Goal: Transaction & Acquisition: Book appointment/travel/reservation

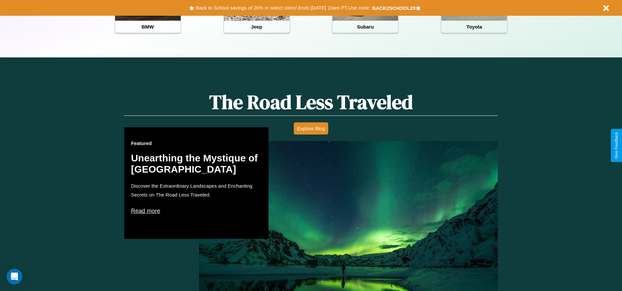
scroll to position [375, 0]
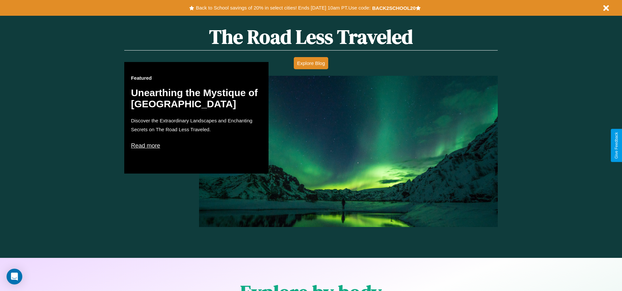
click at [197, 145] on p "Read more" at bounding box center [196, 145] width 131 height 10
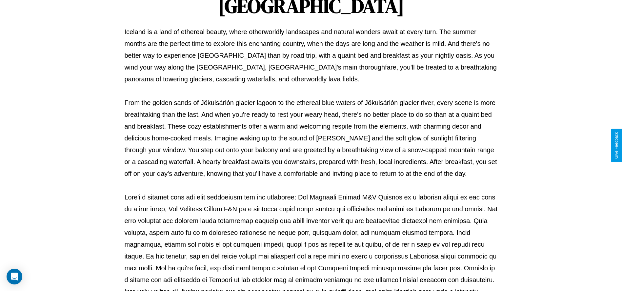
scroll to position [217, 0]
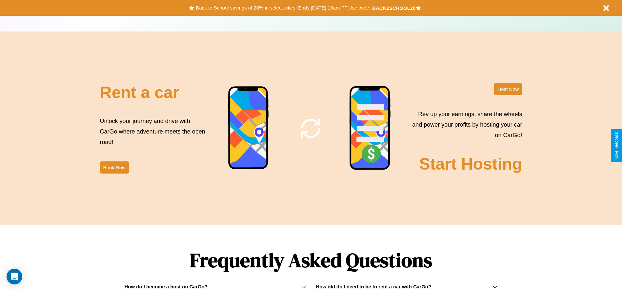
scroll to position [794, 0]
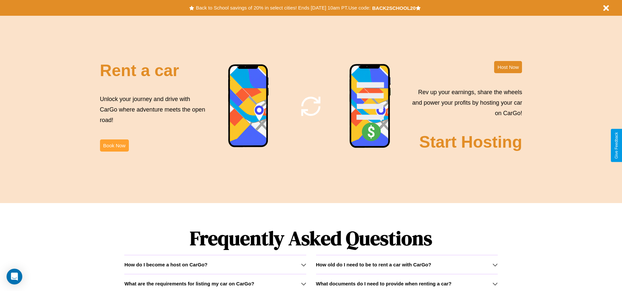
click at [114, 145] on button "Book Now" at bounding box center [114, 145] width 29 height 12
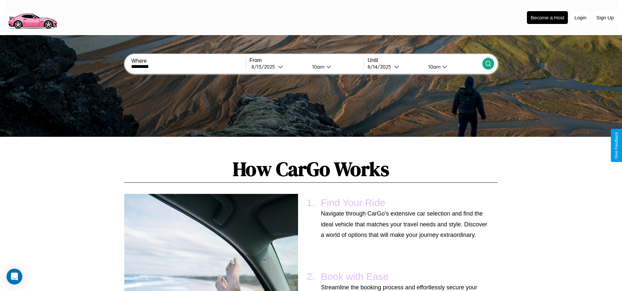
type input "*********"
click at [488, 64] on icon at bounding box center [488, 63] width 7 height 7
